Goal: Find specific page/section: Find specific page/section

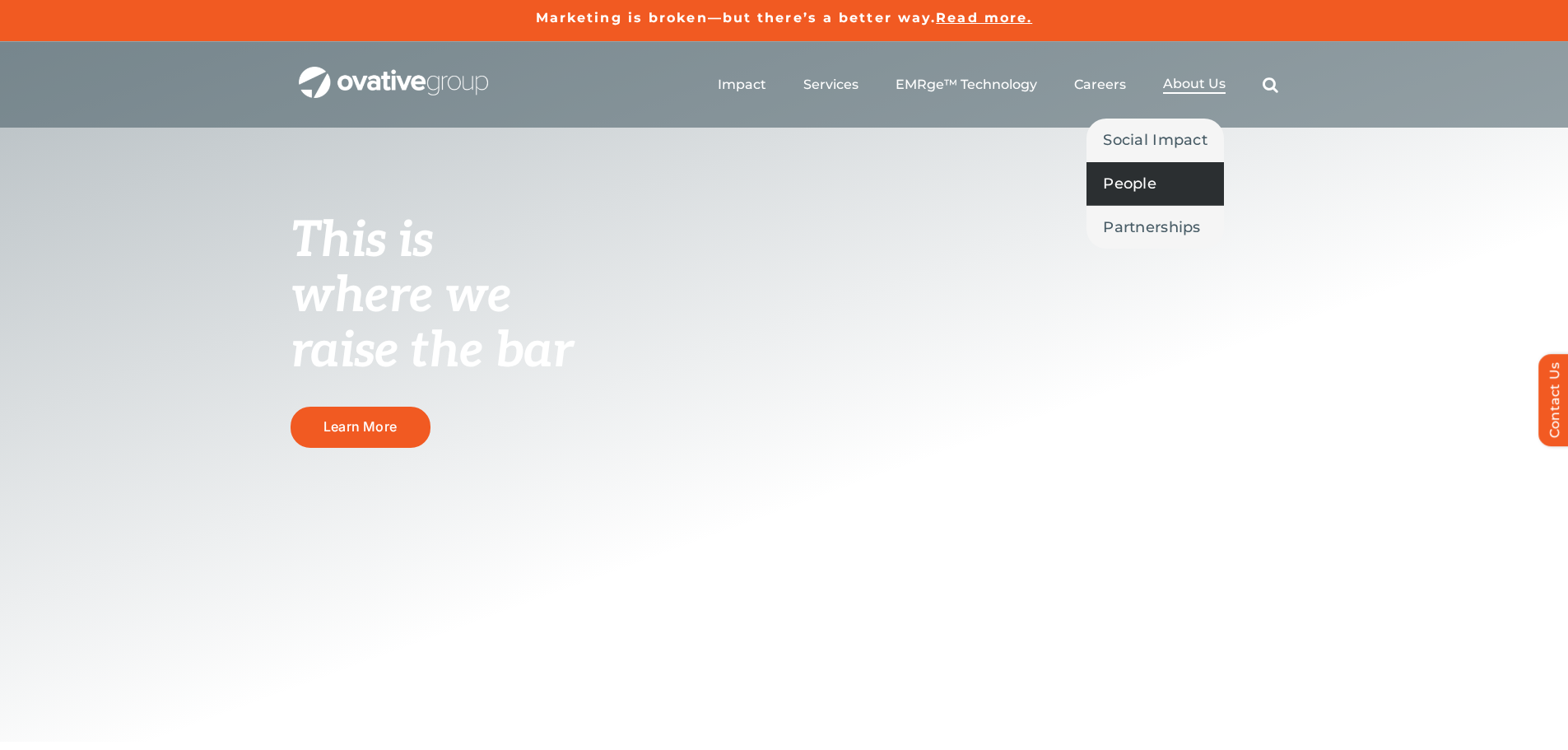
click at [1151, 201] on link "People" at bounding box center [1155, 184] width 137 height 43
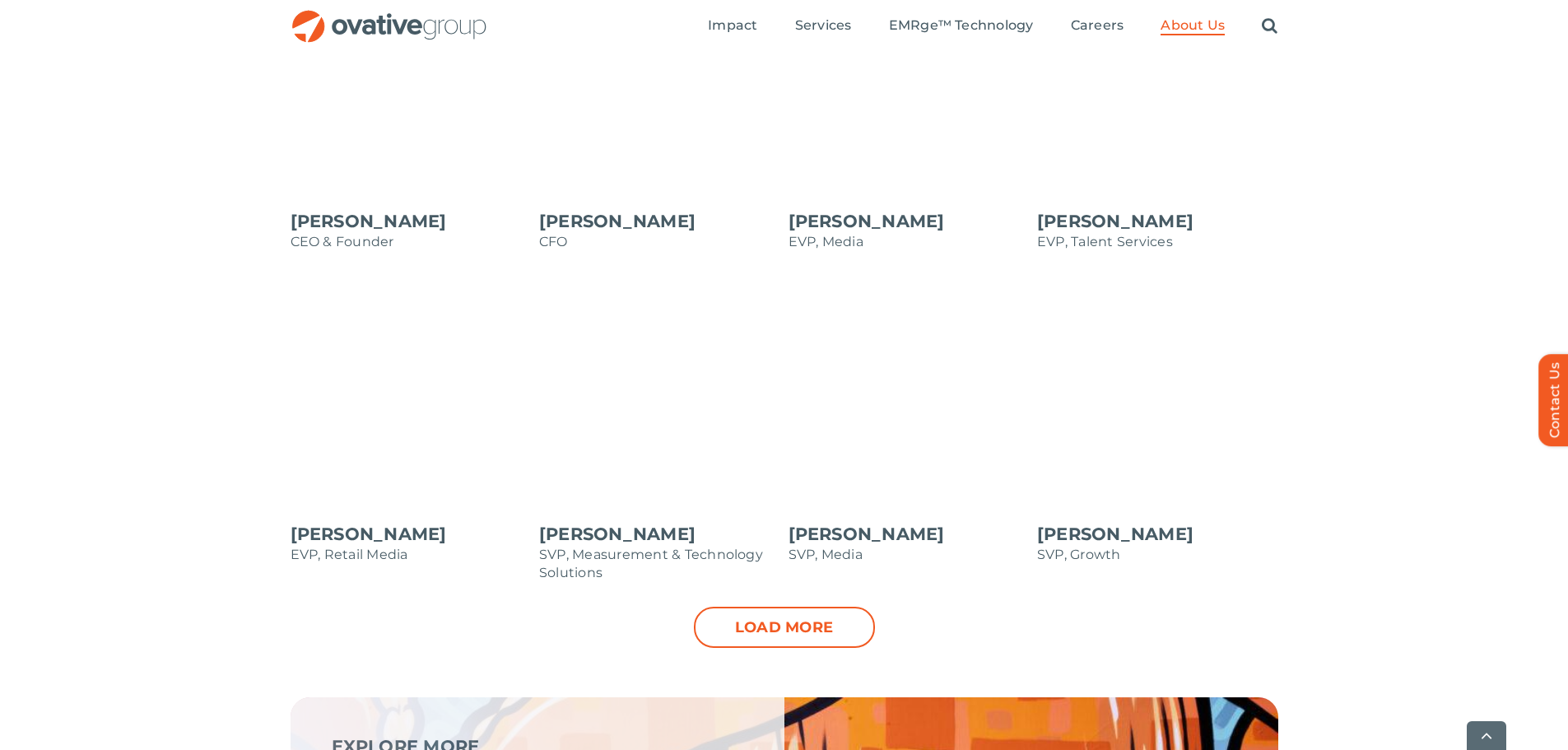
scroll to position [1565, 0]
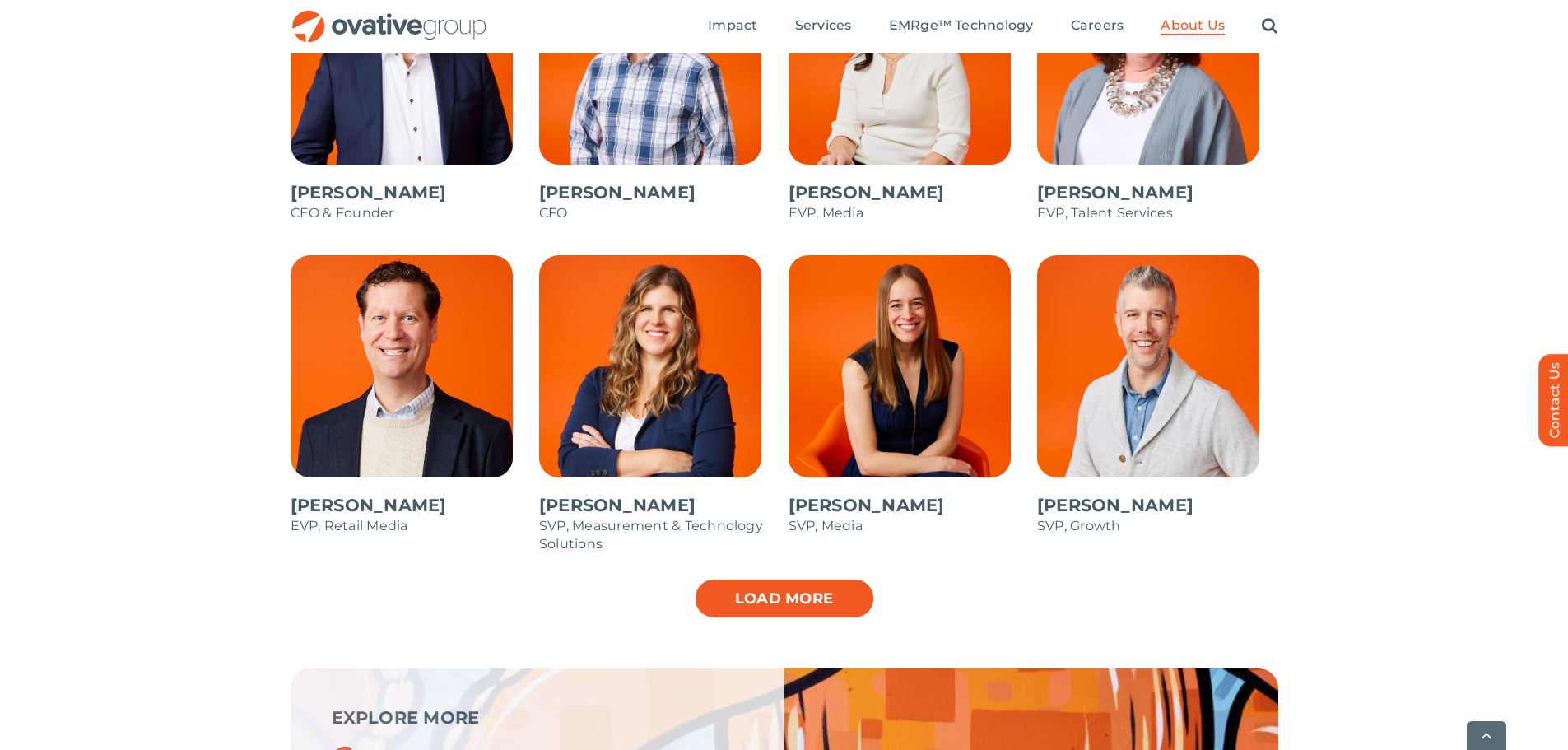
click at [856, 611] on link "Load more" at bounding box center [784, 598] width 181 height 41
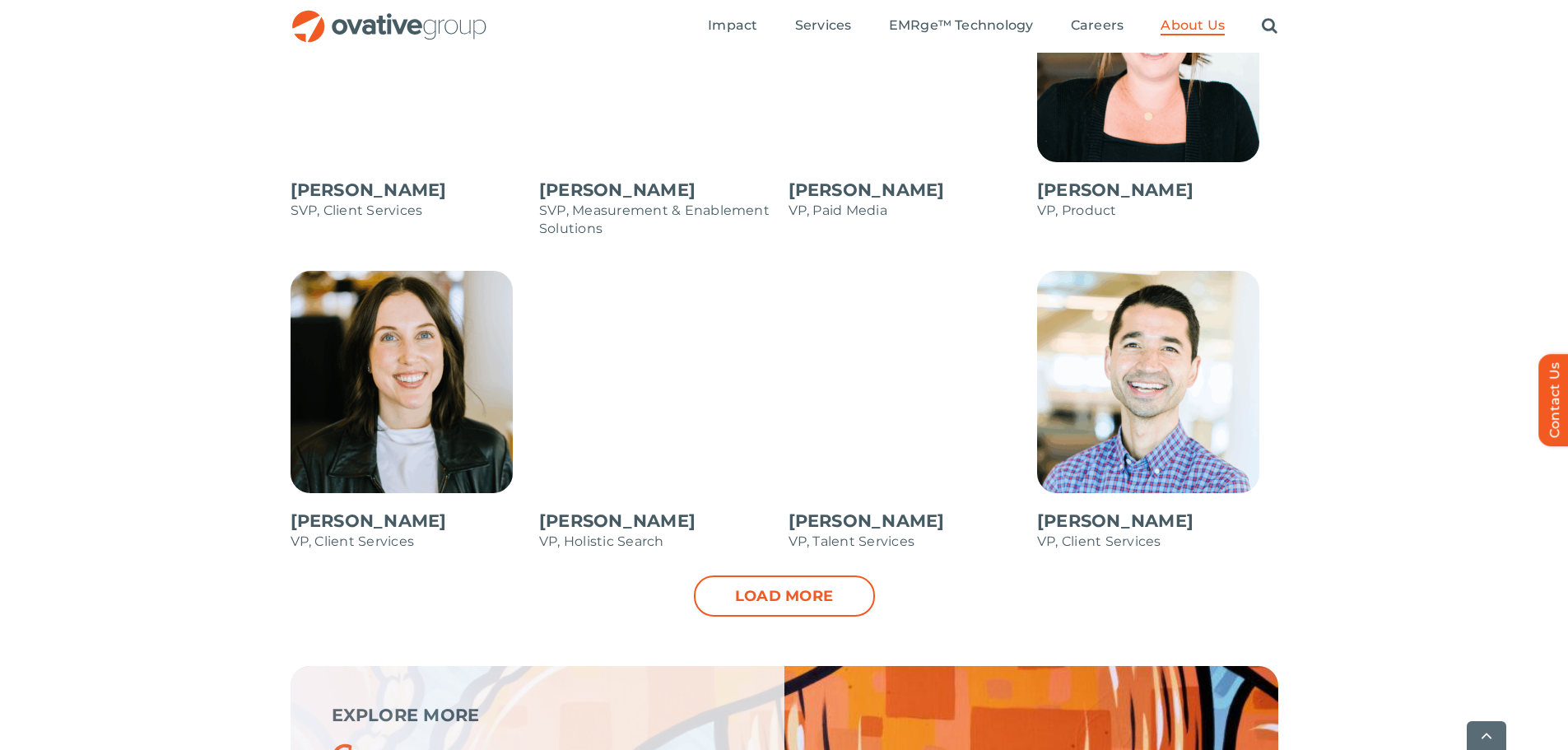
scroll to position [2223, 0]
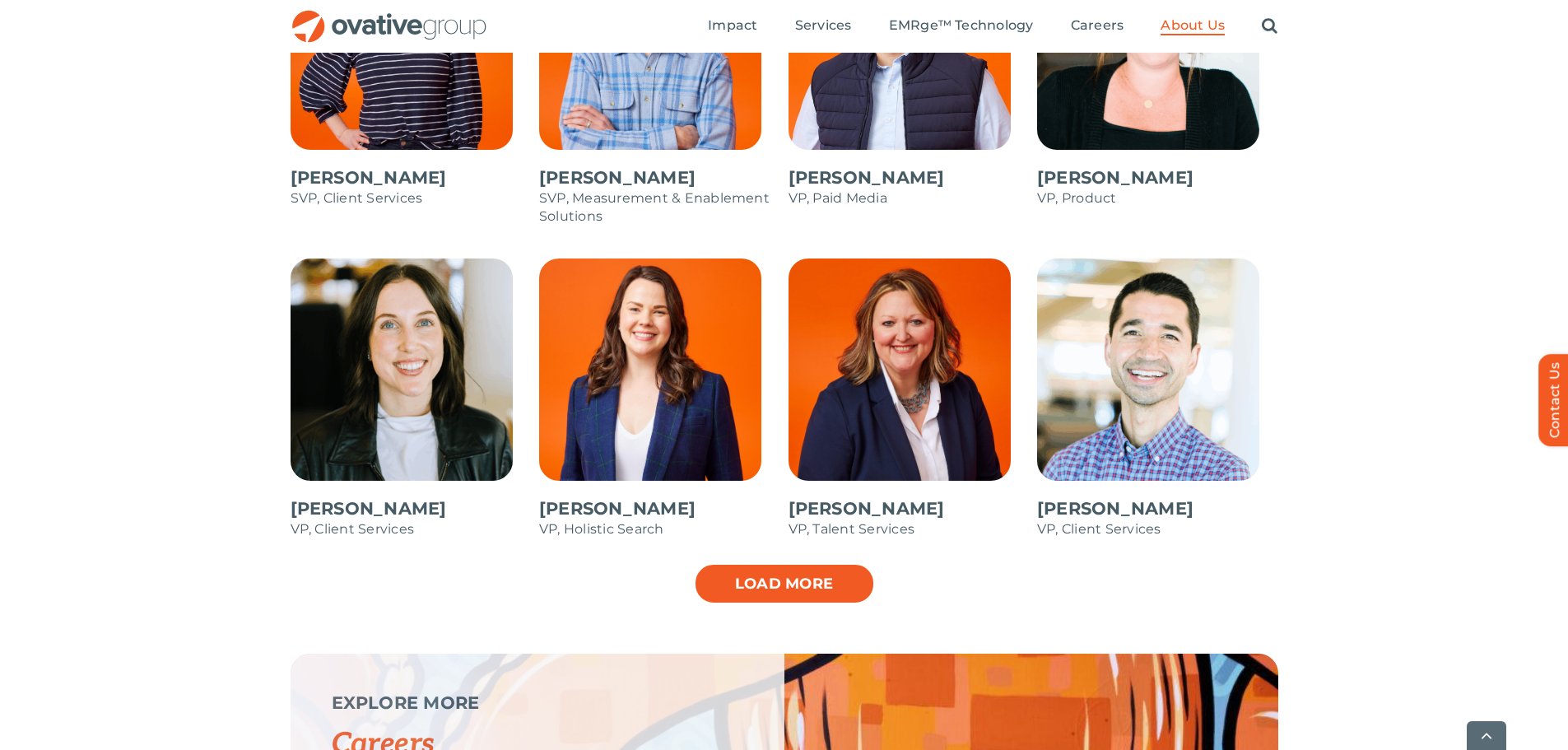
click at [819, 584] on link "Load more" at bounding box center [784, 584] width 181 height 41
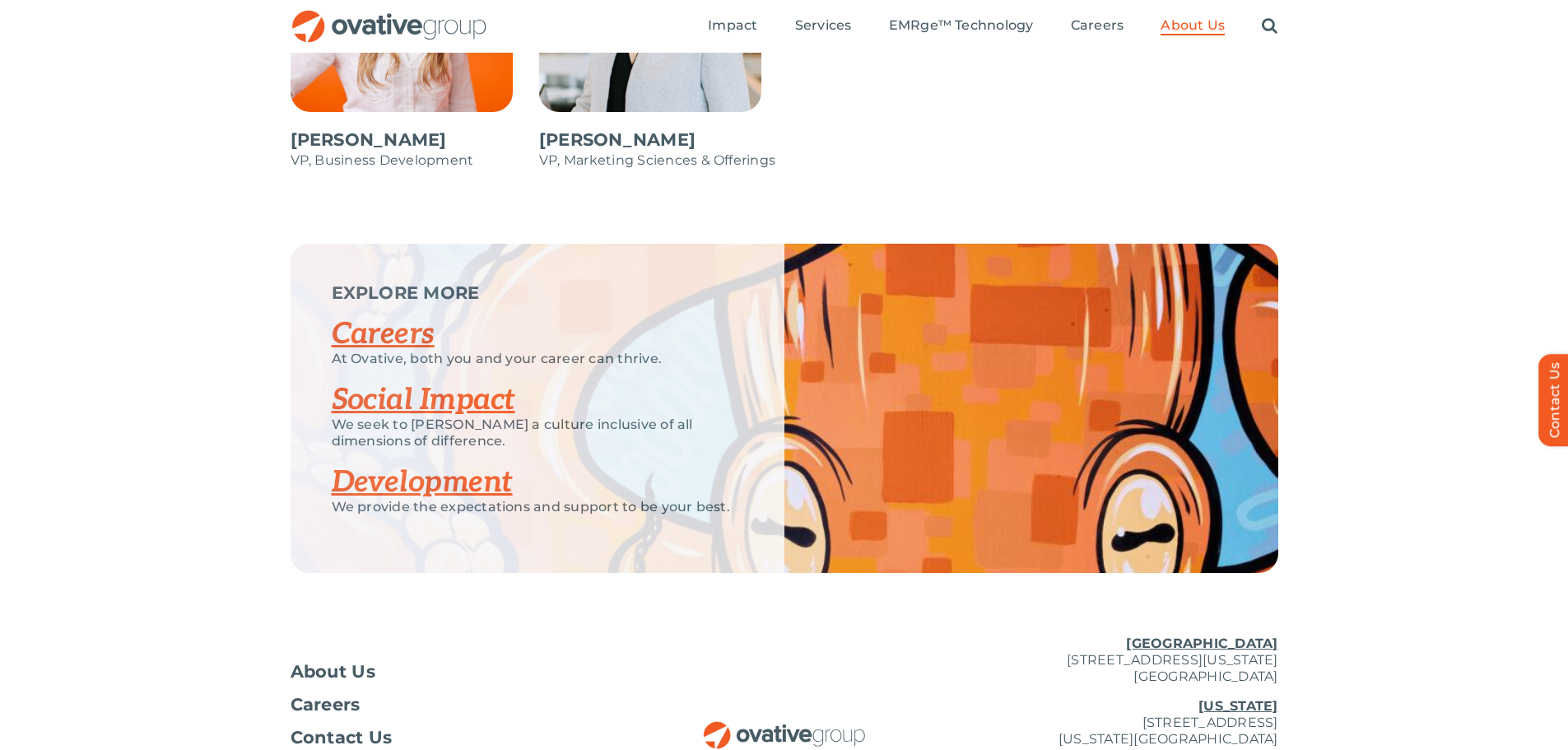
scroll to position [2651, 0]
